Goal: Communication & Community: Participate in discussion

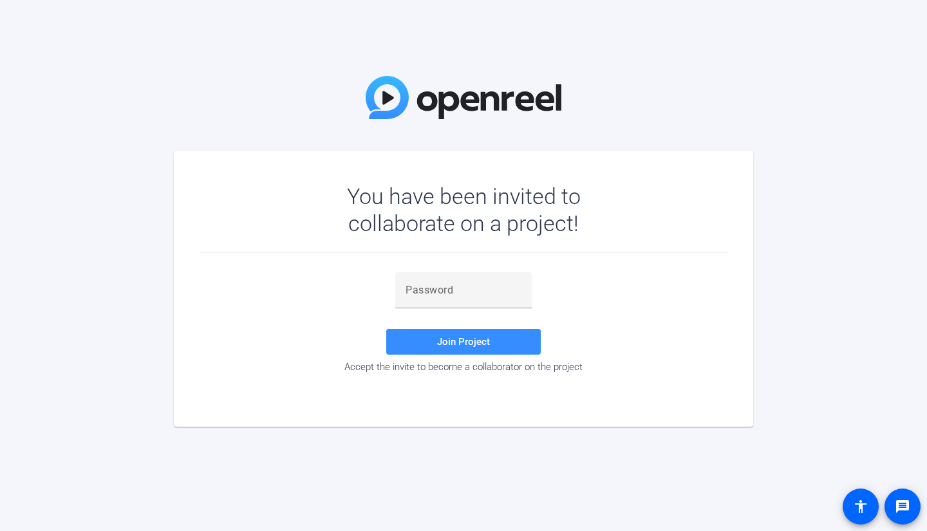
click at [469, 291] on input "text" at bounding box center [464, 290] width 116 height 15
paste input "+wS{@L"
type input "+wS{@L"
click at [455, 346] on span "Join Project" at bounding box center [463, 342] width 53 height 12
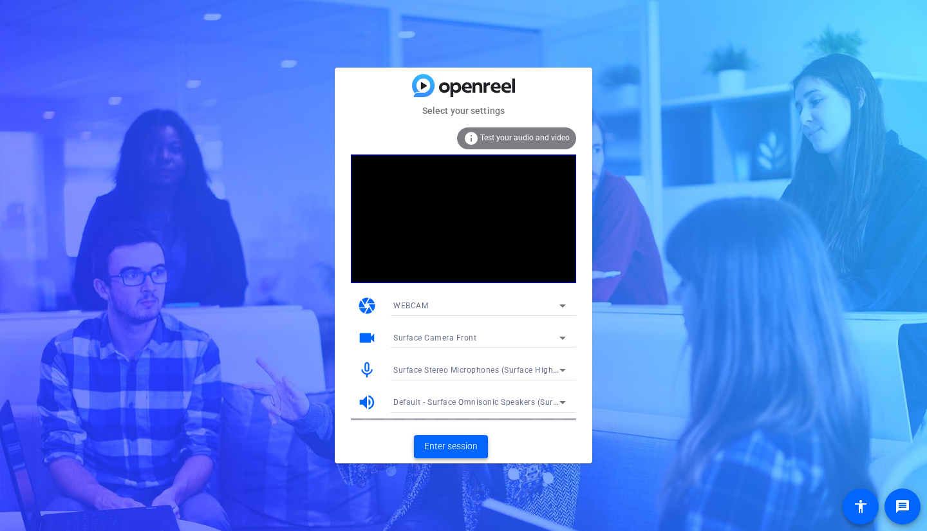
click at [438, 449] on span "Enter session" at bounding box center [450, 447] width 53 height 14
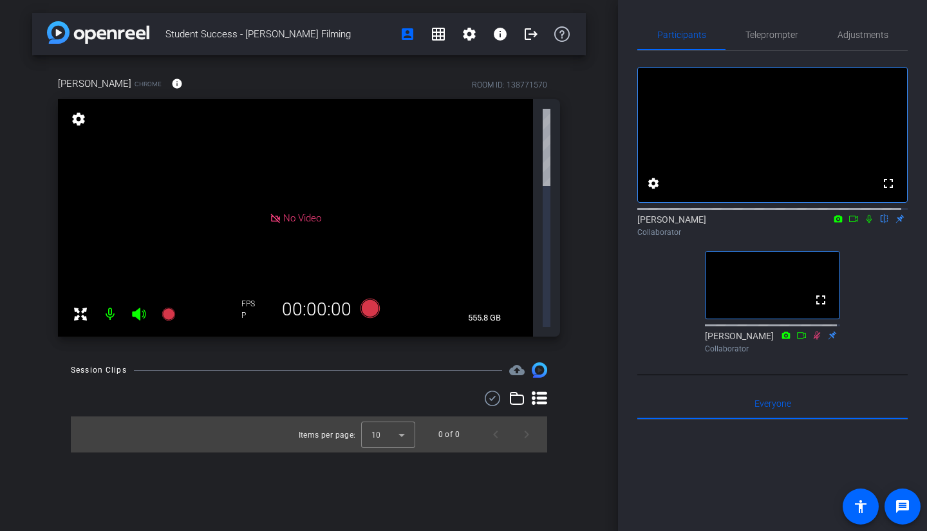
click at [864, 223] on icon at bounding box center [869, 218] width 10 height 9
click at [865, 223] on icon at bounding box center [869, 218] width 10 height 9
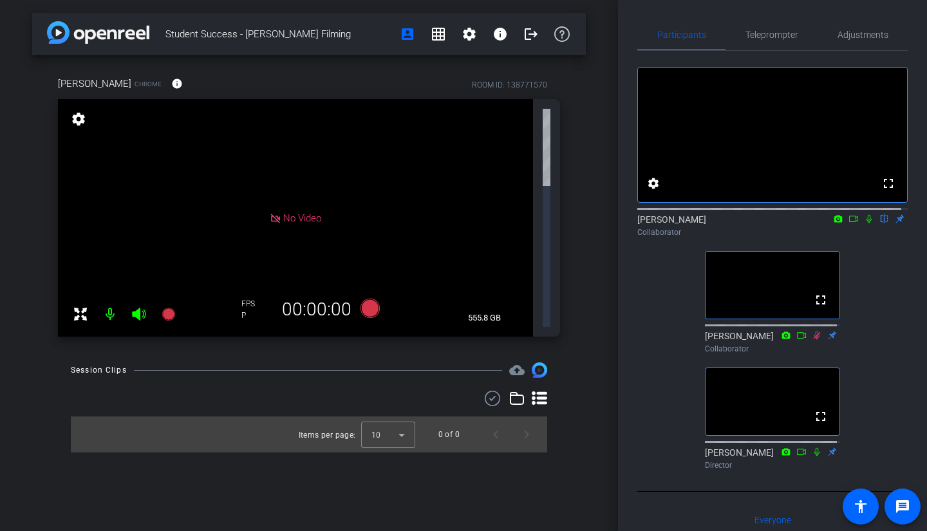
click at [864, 223] on icon at bounding box center [869, 218] width 10 height 9
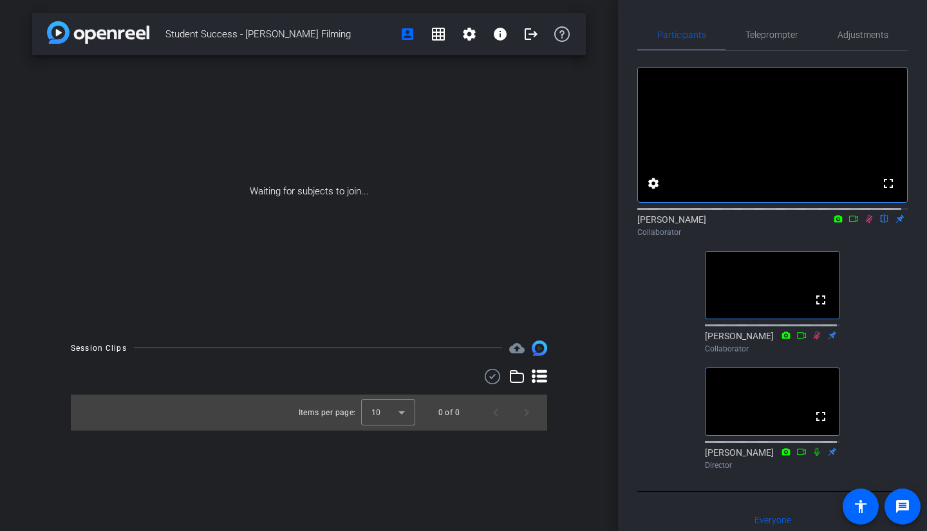
click at [864, 223] on icon at bounding box center [869, 218] width 10 height 9
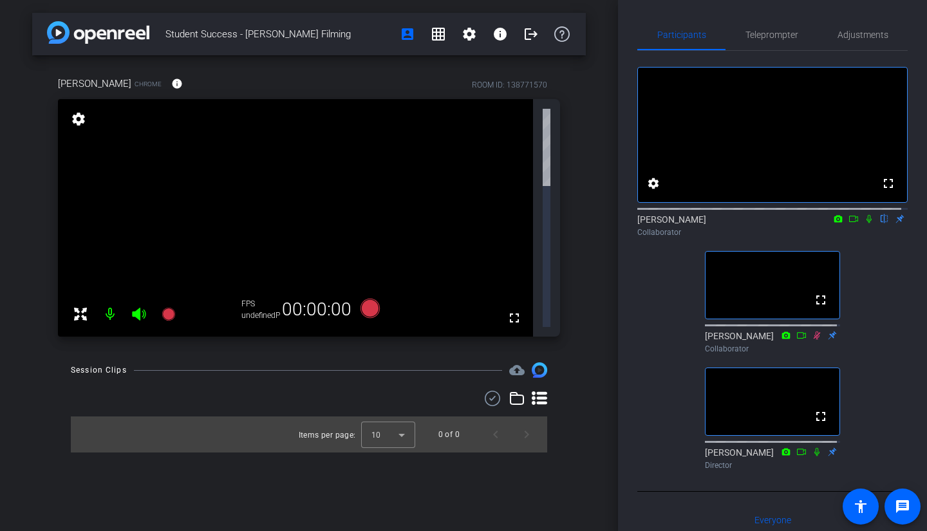
click at [864, 223] on icon at bounding box center [869, 218] width 10 height 9
click at [866, 223] on icon at bounding box center [869, 219] width 7 height 8
click at [864, 223] on icon at bounding box center [869, 218] width 10 height 9
click at [866, 223] on icon at bounding box center [869, 219] width 7 height 8
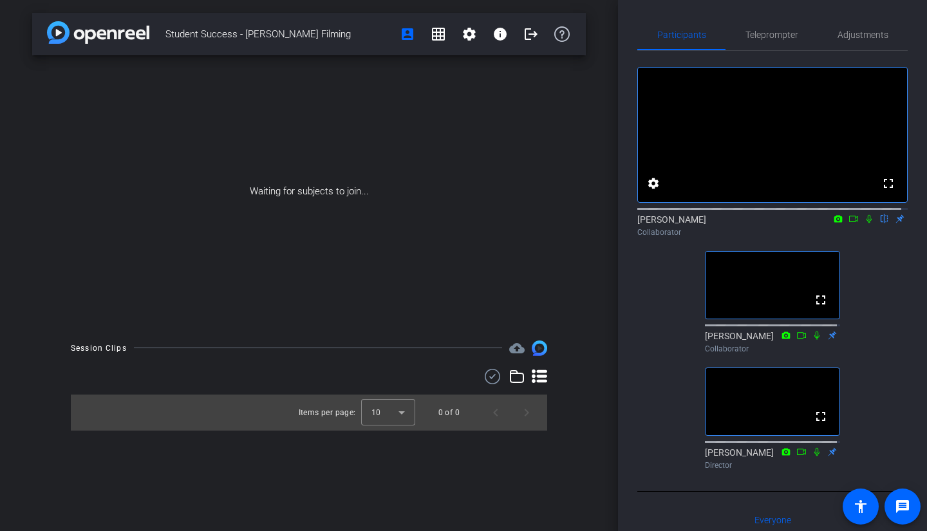
click at [864, 223] on icon at bounding box center [869, 218] width 10 height 9
click at [865, 33] on span "Adjustments" at bounding box center [863, 34] width 51 height 9
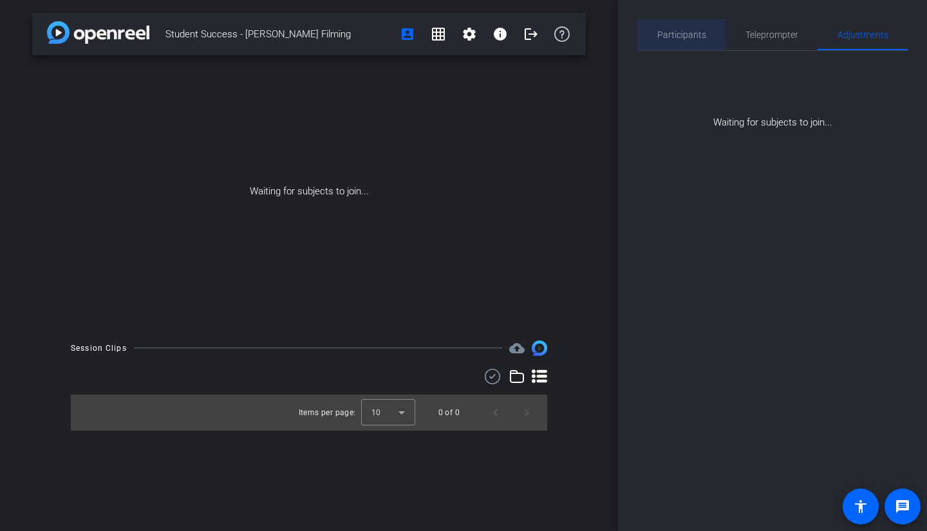
click at [708, 33] on div "Participants" at bounding box center [681, 34] width 88 height 31
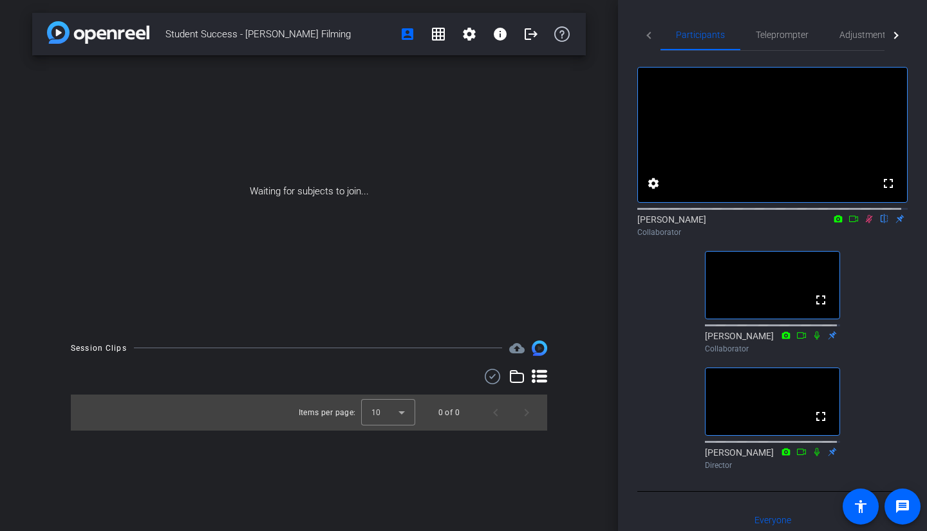
click at [864, 223] on icon at bounding box center [869, 218] width 10 height 9
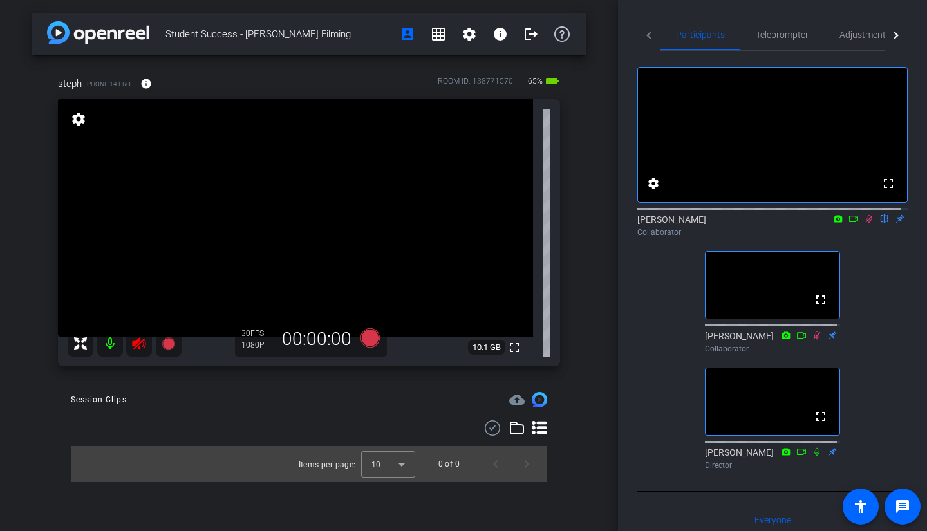
click at [864, 223] on icon at bounding box center [869, 218] width 10 height 9
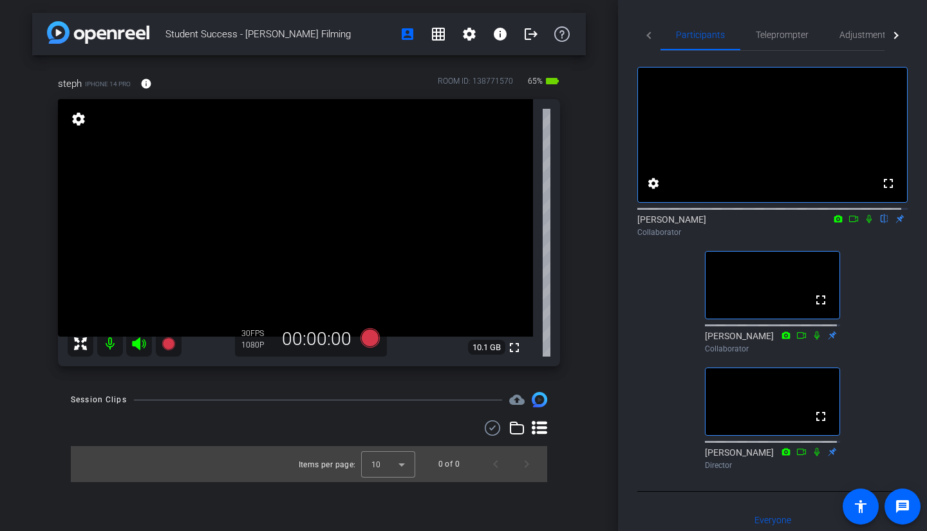
click at [864, 223] on icon at bounding box center [869, 218] width 10 height 9
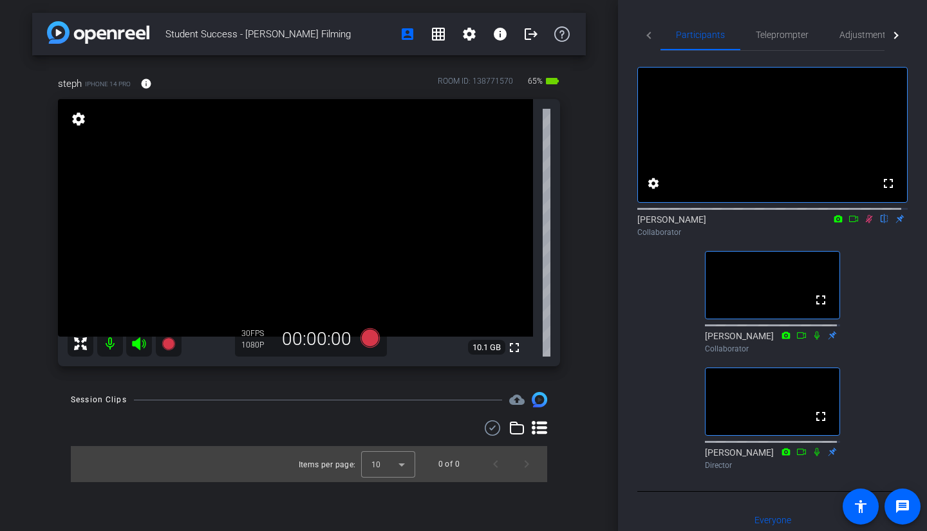
click at [864, 223] on icon at bounding box center [869, 218] width 10 height 9
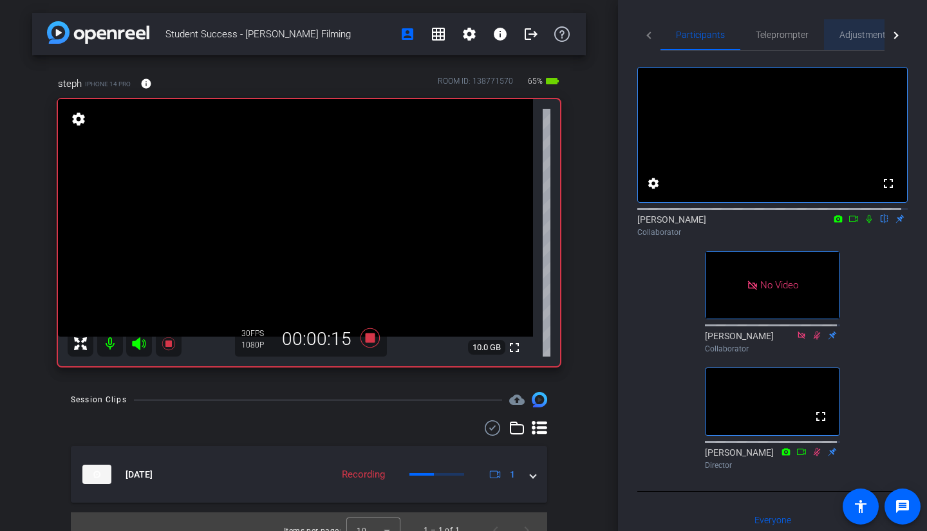
click at [845, 35] on span "Adjustments" at bounding box center [864, 34] width 51 height 9
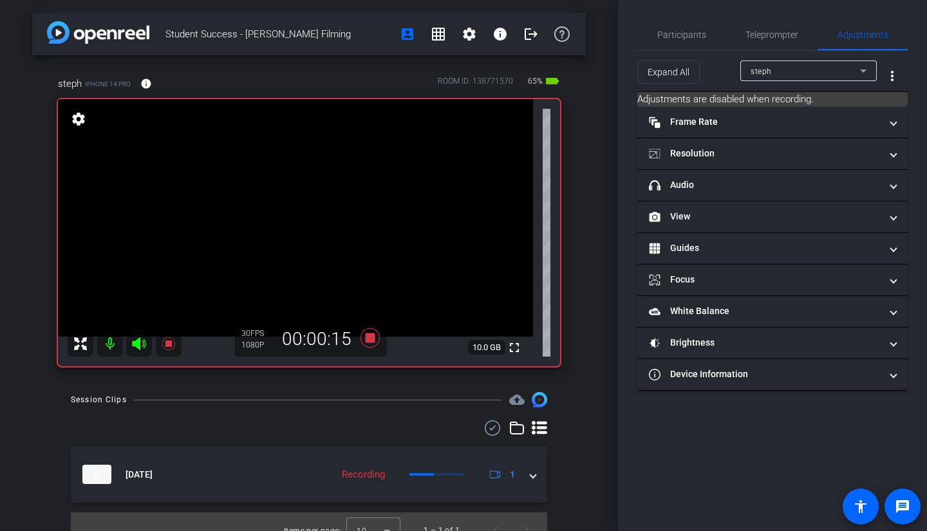
click at [791, 178] on mat-panel-title "headphone icon Audio" at bounding box center [765, 185] width 232 height 14
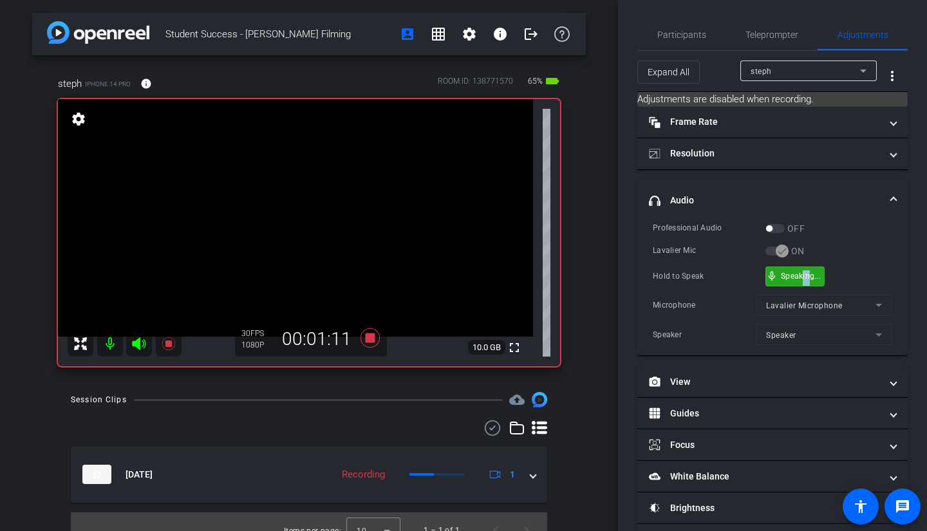
drag, startPoint x: 810, startPoint y: 267, endPoint x: 801, endPoint y: 272, distance: 10.4
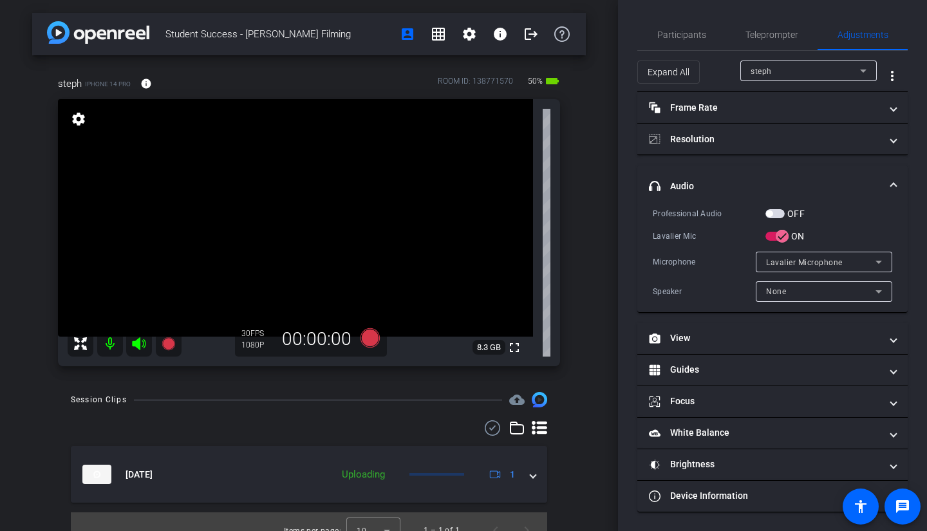
click at [691, 36] on span "Participants" at bounding box center [681, 34] width 49 height 9
